Goal: Communication & Community: Answer question/provide support

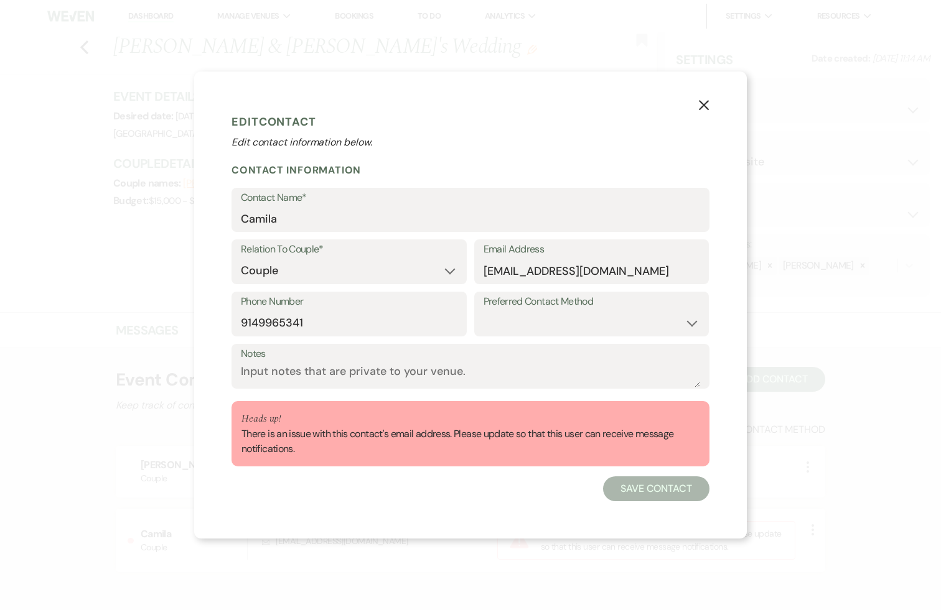
select select "1"
click at [575, 269] on input "[EMAIL_ADDRESS][DOMAIN_NAME]" at bounding box center [591, 271] width 216 height 24
click at [596, 268] on input "[EMAIL_ADDRESS][DOMAIN_NAME]" at bounding box center [591, 271] width 216 height 24
type input "[EMAIL_ADDRESS][DOMAIN_NAME]"
click at [669, 486] on button "Save Contact" at bounding box center [656, 488] width 106 height 25
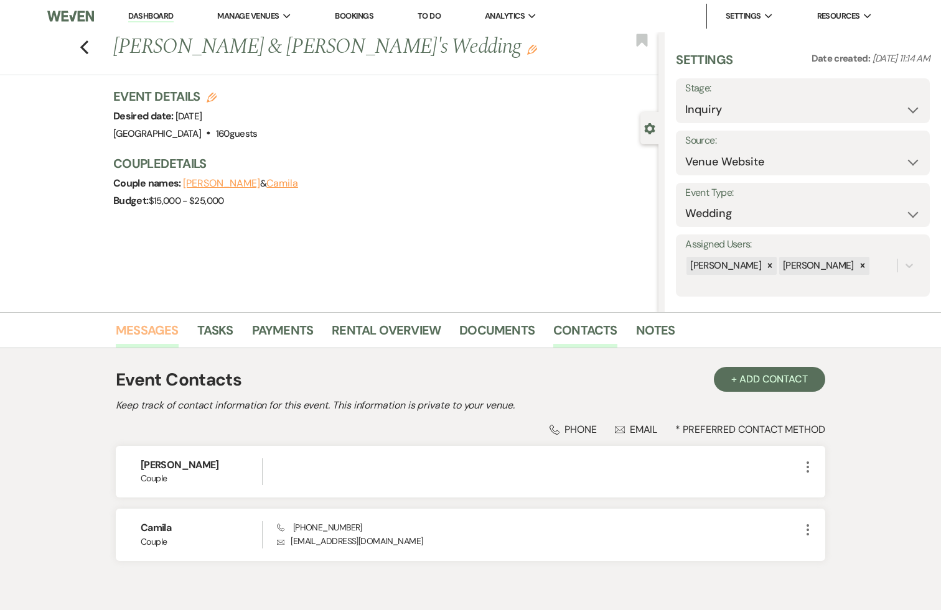
click at [139, 335] on link "Messages" at bounding box center [147, 333] width 63 height 27
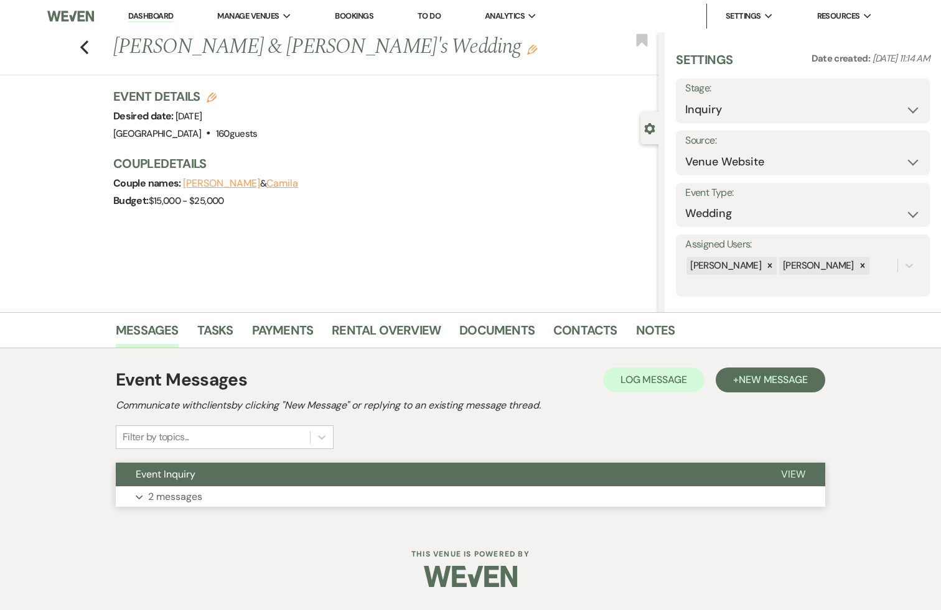
click at [766, 503] on button "Expand 2 messages" at bounding box center [470, 496] width 709 height 21
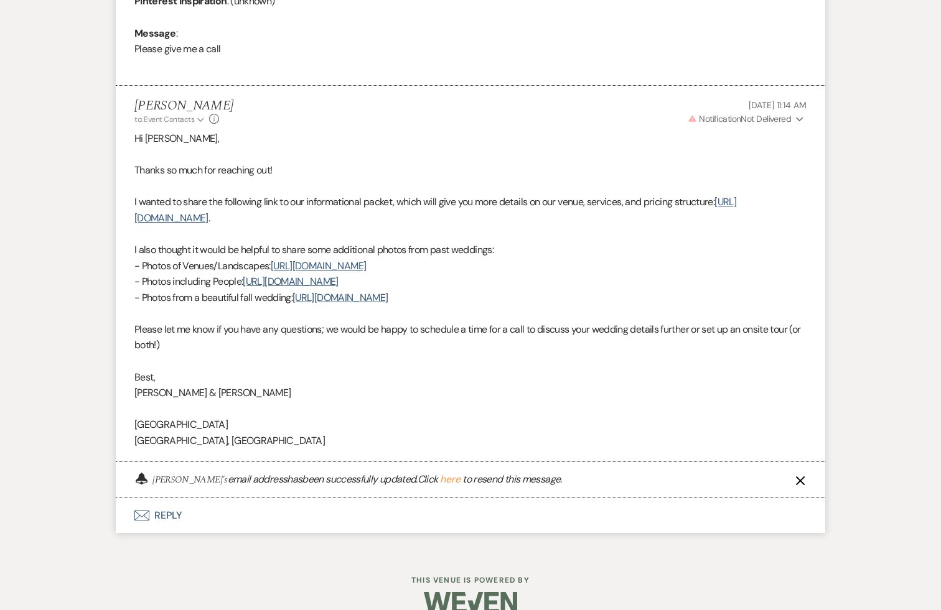
scroll to position [671, 0]
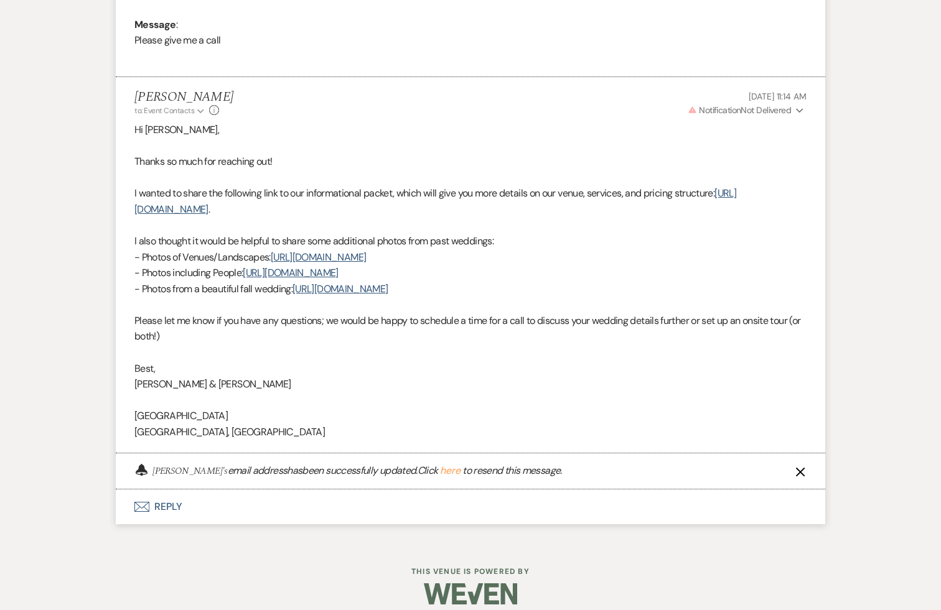
click at [440, 468] on button "here" at bounding box center [450, 471] width 21 height 10
